Goal: Navigation & Orientation: Find specific page/section

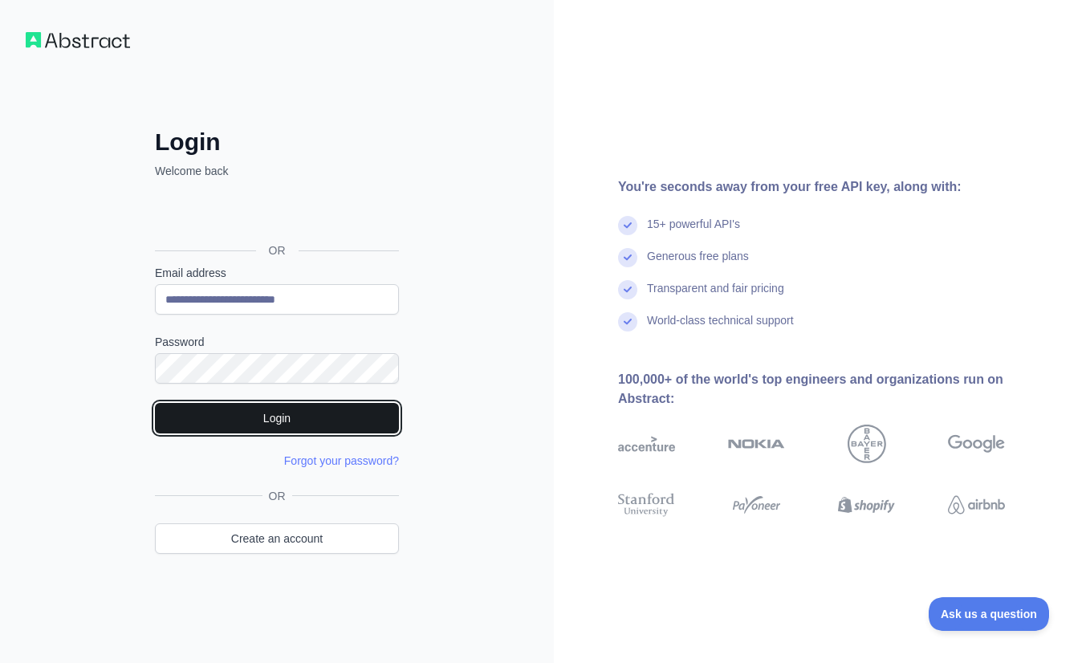
click at [289, 422] on button "Login" at bounding box center [277, 418] width 244 height 31
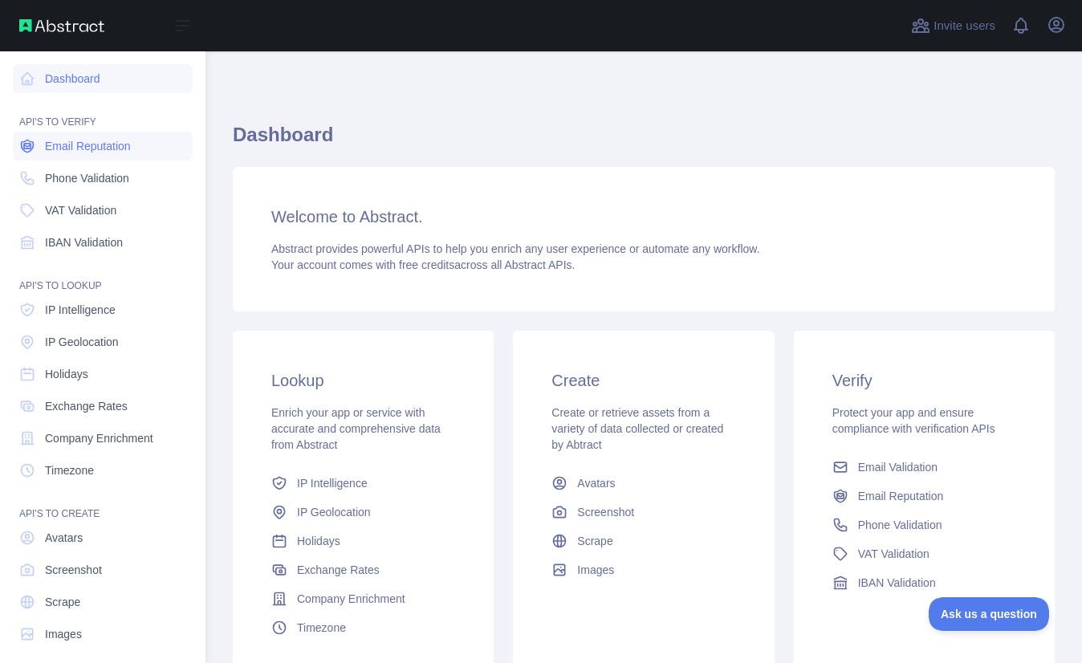
click at [80, 137] on link "Email Reputation" at bounding box center [103, 146] width 180 height 29
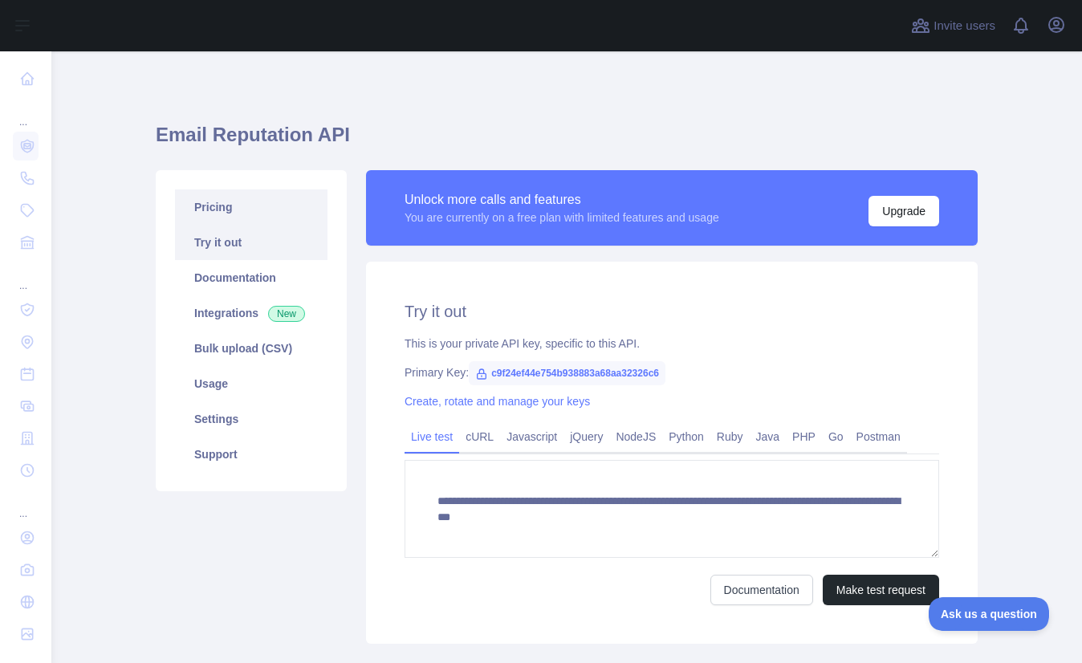
click at [230, 206] on link "Pricing" at bounding box center [251, 206] width 153 height 35
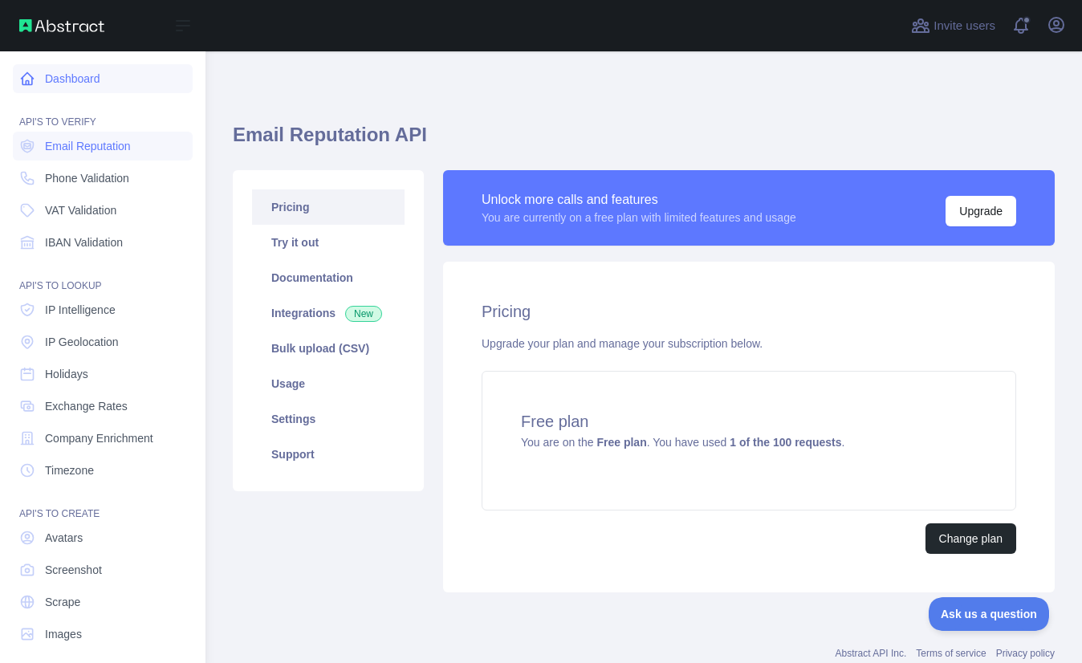
click at [92, 81] on link "Dashboard" at bounding box center [103, 78] width 180 height 29
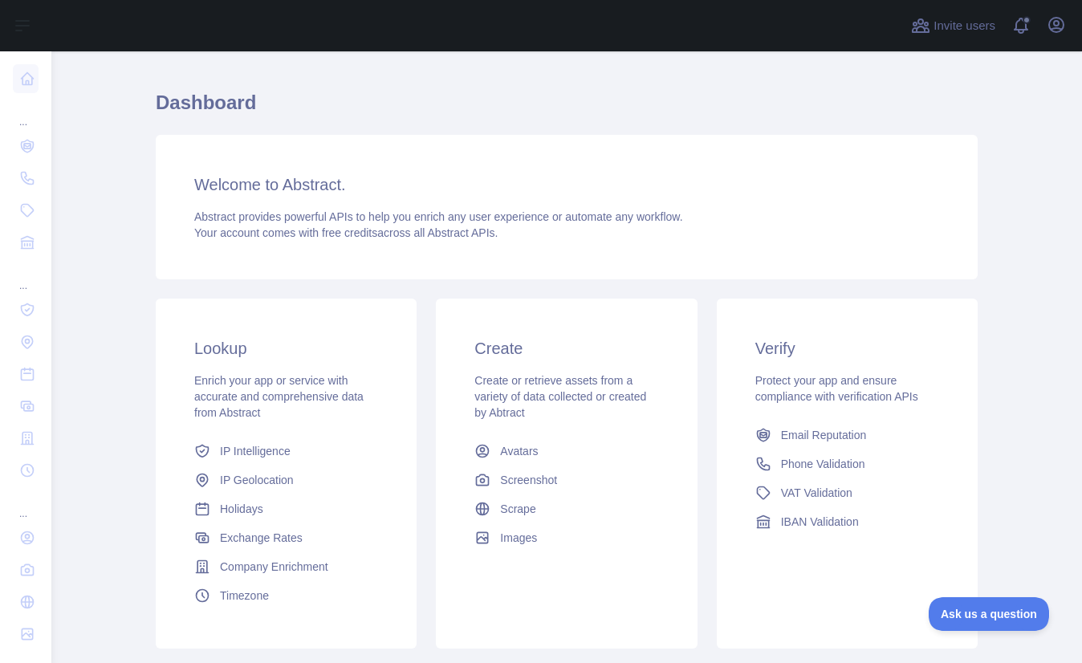
scroll to position [136, 0]
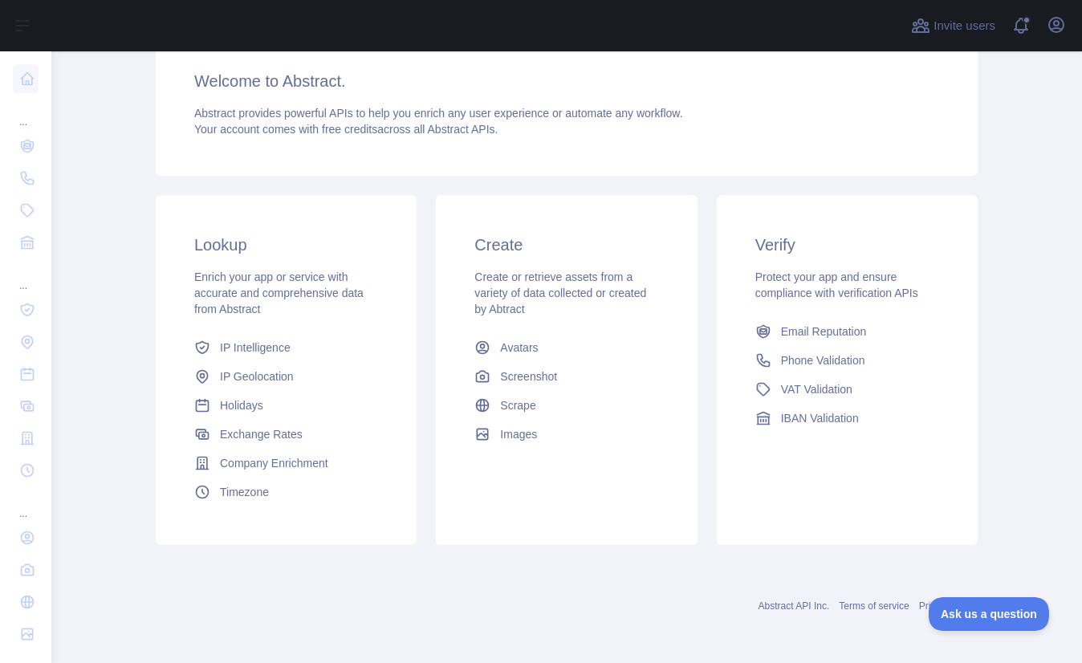
click at [894, 188] on div "Lookup Enrich your app or service with accurate and comprehensive data from Abs…" at bounding box center [566, 369] width 841 height 369
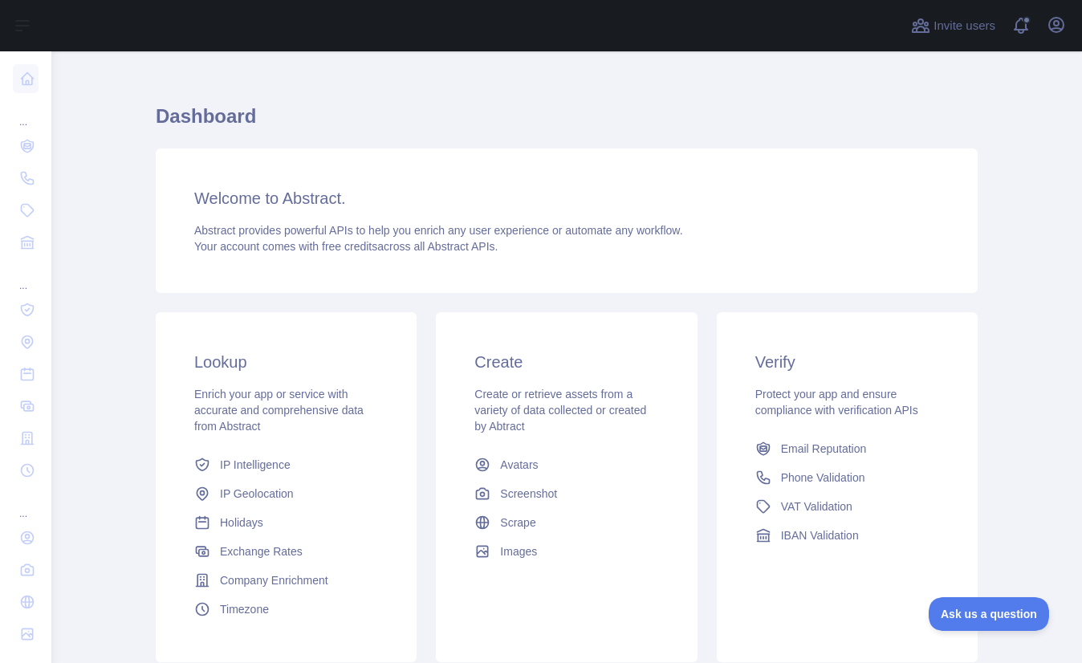
scroll to position [0, 0]
